Goal: Check status

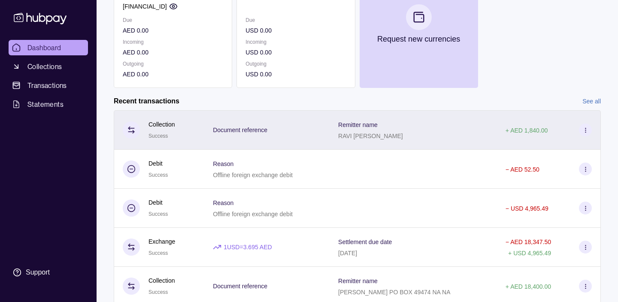
scroll to position [127, 0]
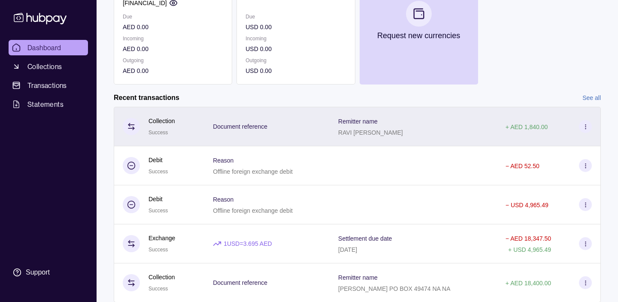
click at [364, 127] on div "RAVI [PERSON_NAME]" at bounding box center [370, 132] width 65 height 10
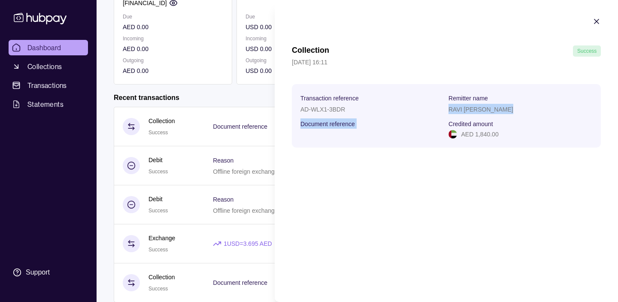
drag, startPoint x: 446, startPoint y: 109, endPoint x: 526, endPoint y: 117, distance: 79.8
click at [526, 116] on section "Transaction reference AD-WLX1-3BDR Remitter name [PERSON_NAME] [PERSON_NAME] Do…" at bounding box center [446, 116] width 292 height 46
click at [520, 115] on section "Transaction reference AD-WLX1-3BDR Remitter name [PERSON_NAME] [PERSON_NAME] Do…" at bounding box center [446, 116] width 292 height 46
drag, startPoint x: 447, startPoint y: 109, endPoint x: 517, endPoint y: 112, distance: 69.6
click at [517, 112] on section "Transaction reference AD-WLX1-3BDR Remitter name [PERSON_NAME] [PERSON_NAME] Do…" at bounding box center [446, 116] width 292 height 46
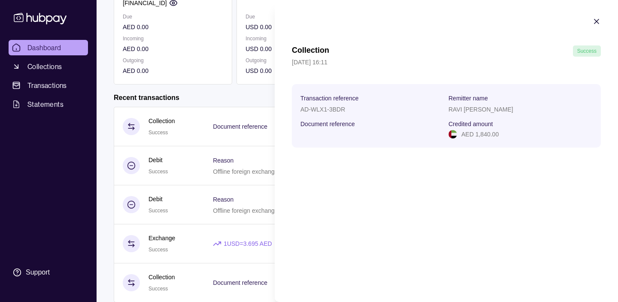
copy p "RAVI [PERSON_NAME]"
